Goal: Find specific page/section: Find specific page/section

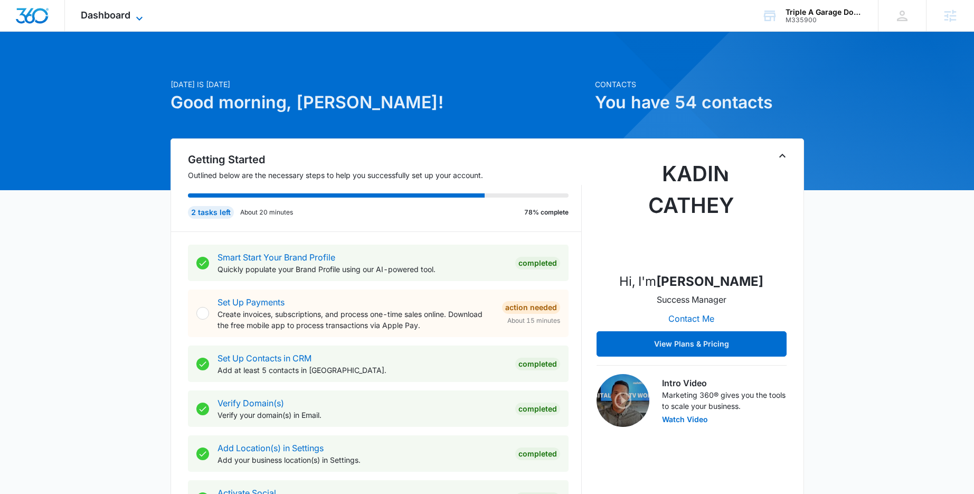
click at [142, 16] on icon at bounding box center [139, 18] width 13 height 13
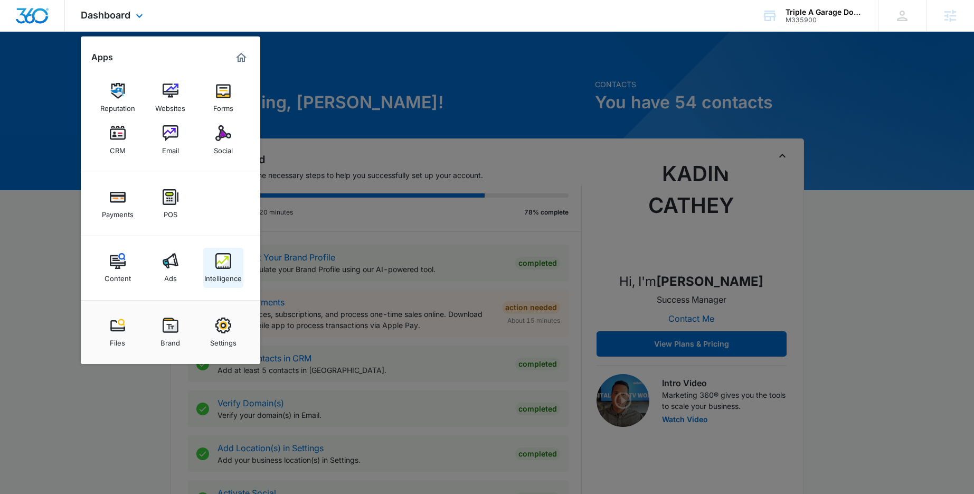
click at [214, 265] on link "Intelligence" at bounding box center [223, 268] width 40 height 40
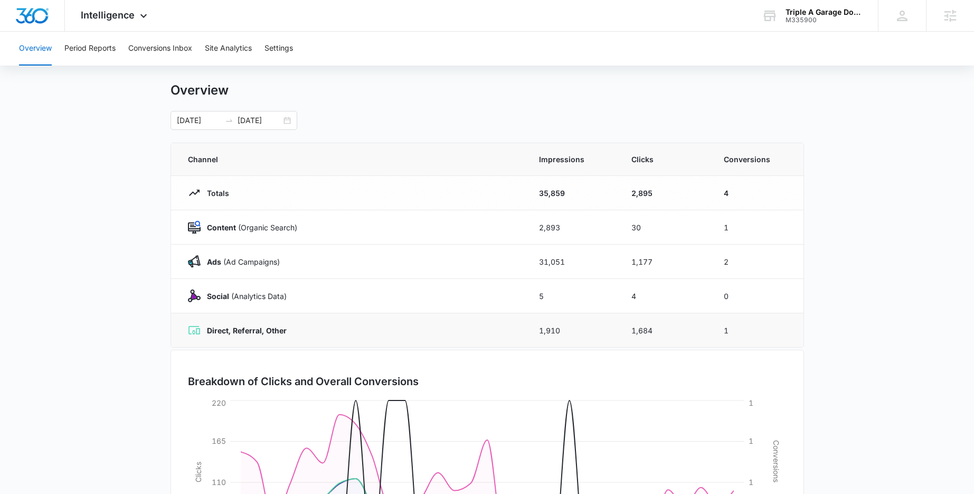
scroll to position [2, 0]
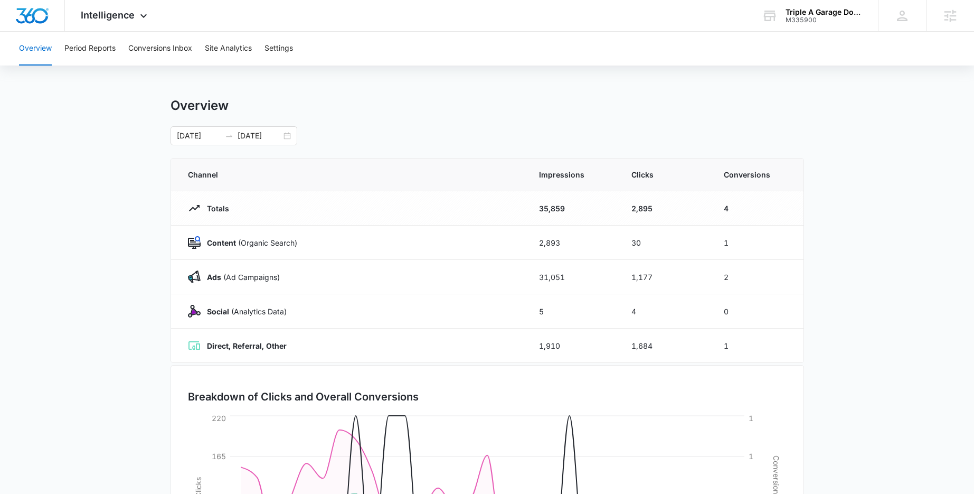
click at [403, 121] on div "Overview [DATE] [DATE]" at bounding box center [488, 122] width 634 height 48
click at [124, 17] on span "Intelligence" at bounding box center [108, 15] width 54 height 11
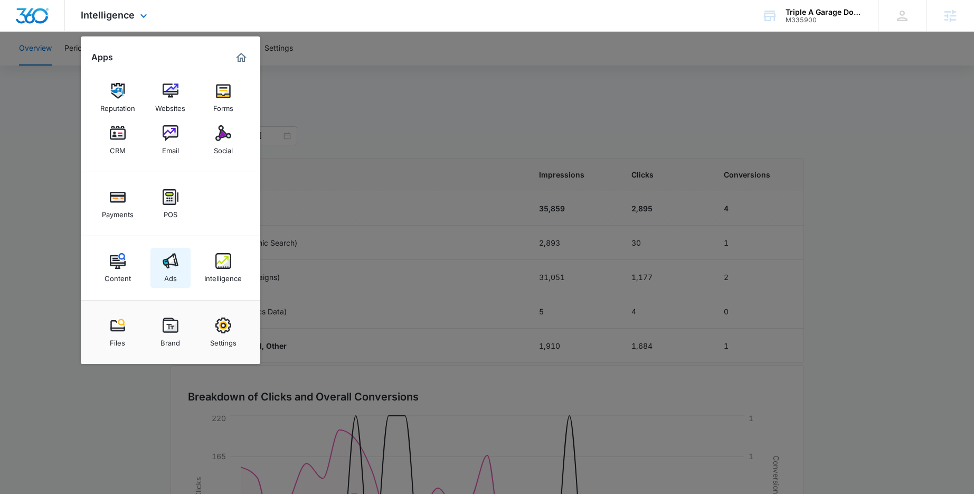
click at [165, 260] on img at bounding box center [171, 261] width 16 height 16
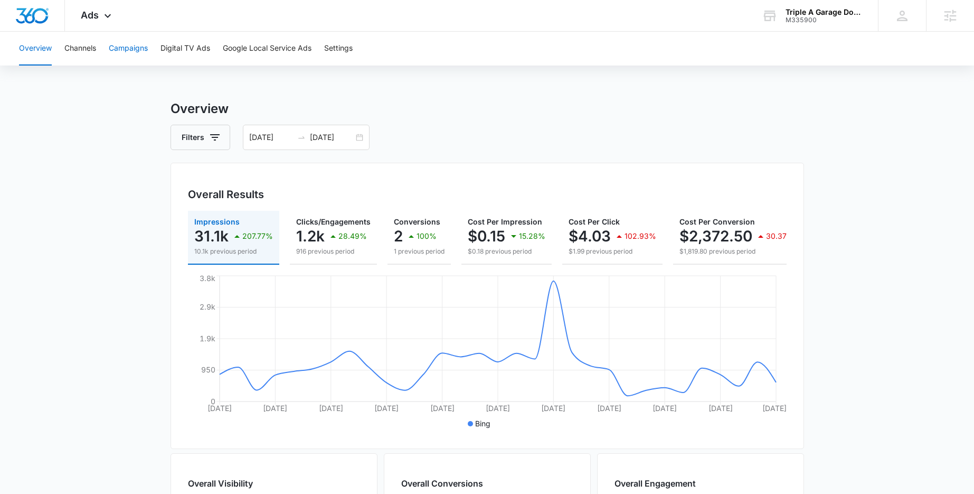
click at [112, 51] on button "Campaigns" at bounding box center [128, 49] width 39 height 34
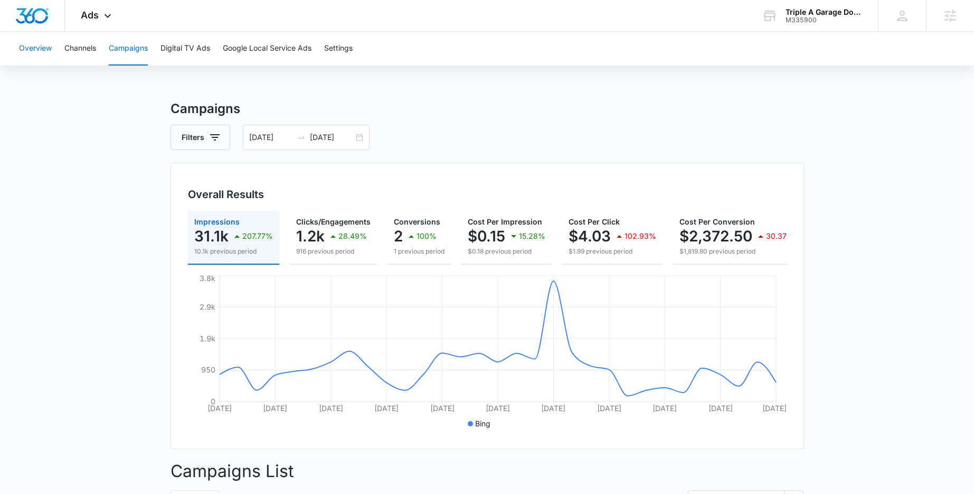
click at [43, 50] on button "Overview" at bounding box center [35, 49] width 33 height 34
